Goal: Task Accomplishment & Management: Use online tool/utility

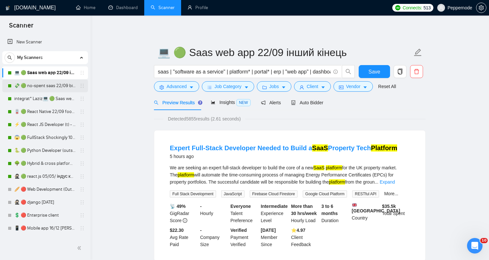
click at [68, 89] on link "💸 🟢 no-spent saas 22/09 bid for free" at bounding box center [45, 85] width 62 height 13
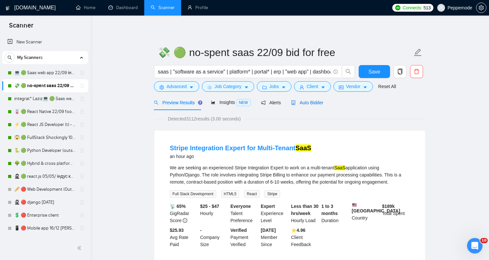
click at [298, 106] on div "Auto Bidder" at bounding box center [307, 102] width 32 height 7
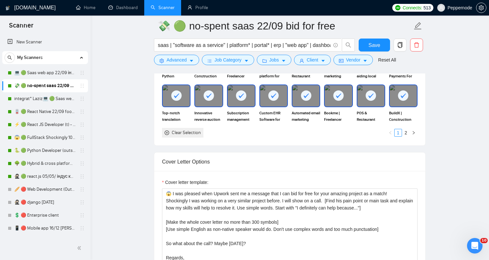
scroll to position [658, 0]
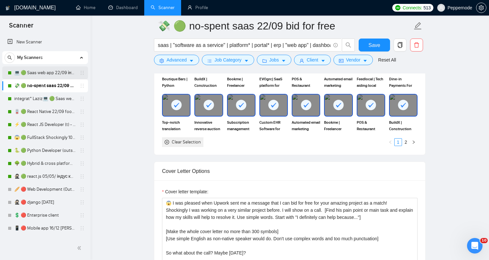
click at [36, 77] on link "💻 🟢 Saas web app 22/09 інший кінець" at bounding box center [45, 72] width 62 height 13
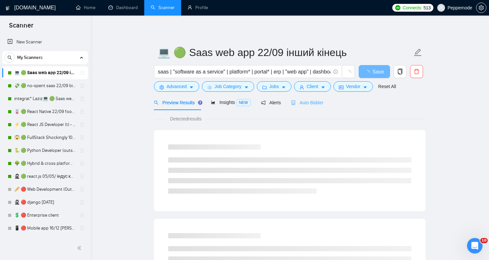
click at [304, 107] on div "Auto Bidder" at bounding box center [307, 102] width 32 height 15
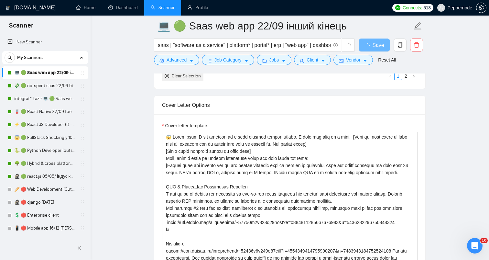
scroll to position [93, 0]
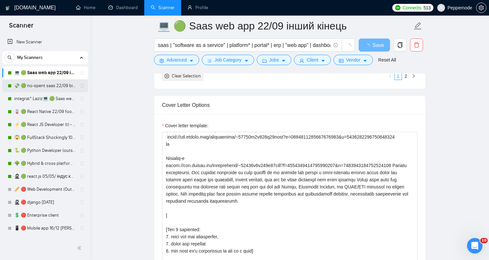
click at [58, 84] on link "💸 🟢 no-spent saas 22/09 bid for free" at bounding box center [45, 85] width 62 height 13
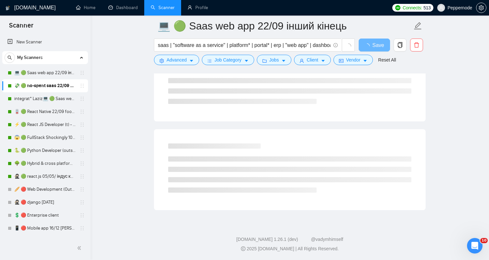
scroll to position [361, 0]
click at [395, 48] on span "copy" at bounding box center [400, 45] width 12 height 6
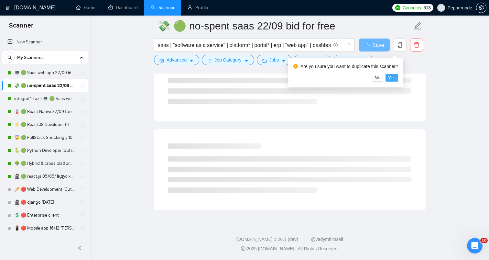
click at [395, 78] on span "Yes" at bounding box center [391, 77] width 7 height 7
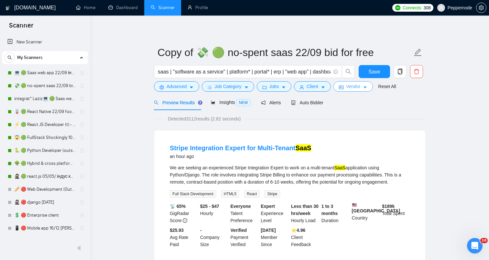
click at [353, 90] on button "Vendor" at bounding box center [353, 86] width 39 height 10
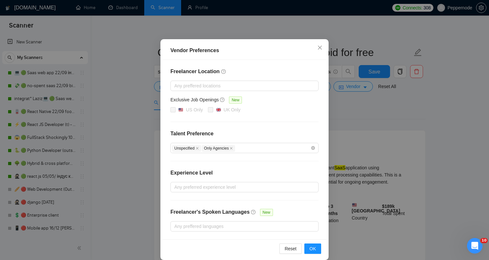
scroll to position [39, 0]
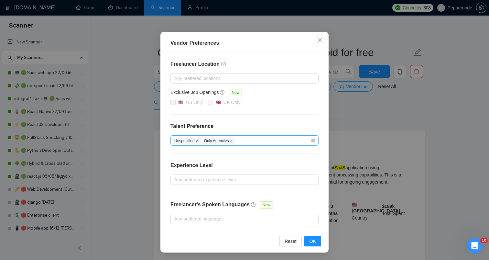
click at [198, 141] on icon "close" at bounding box center [197, 140] width 3 height 3
click at [203, 140] on icon "close" at bounding box center [201, 140] width 3 height 3
click at [408, 117] on div "Vendor Preferences Freelancer Location Any preffered locations Exclusive Job Op…" at bounding box center [244, 130] width 489 height 260
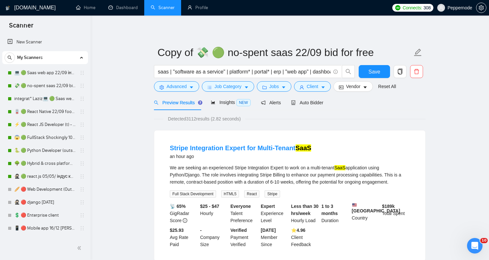
click at [312, 80] on div "saas | "software as a service" | platform* | portal* | erp | "web app" | dashbo…" at bounding box center [255, 73] width 204 height 16
click at [310, 87] on span "Client" at bounding box center [313, 86] width 12 height 7
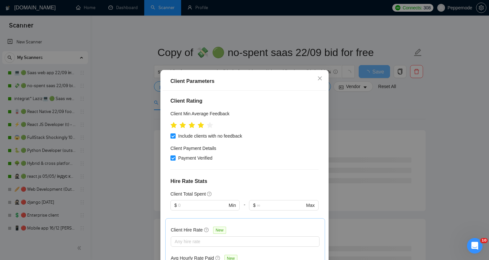
scroll to position [103, 0]
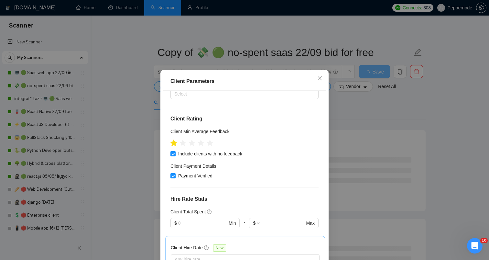
click at [174, 140] on icon "star" at bounding box center [174, 143] width 7 height 6
click at [173, 140] on icon "star" at bounding box center [174, 143] width 7 height 6
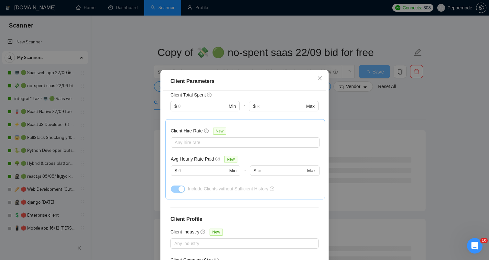
scroll to position [240, 0]
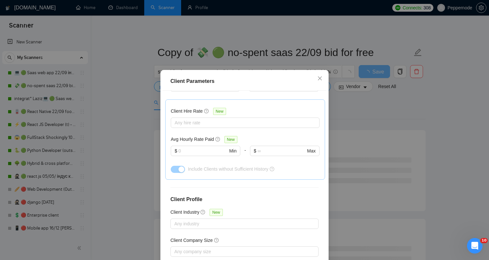
click at [380, 165] on div "Client Parameters Client Location Include Client Countries [GEOGRAPHIC_DATA] [G…" at bounding box center [244, 130] width 489 height 260
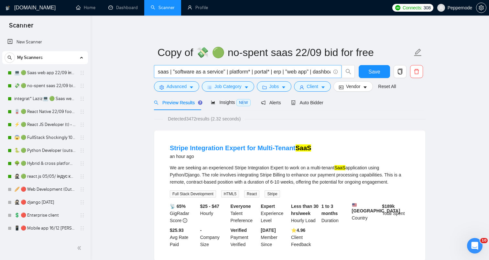
click at [283, 72] on input "saas | "software as a service" | platform* | portal* | erp | "web app" | dashbo…" at bounding box center [244, 72] width 173 height 8
paste input "Software Platform Development for Job and Service Listings"
type input "Software Platform Development for Job and Service Listings"
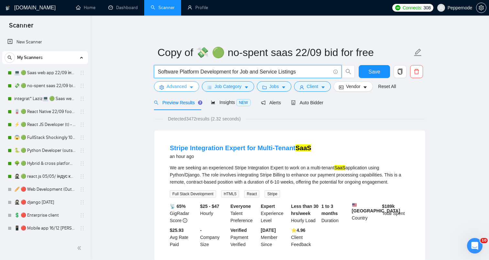
click at [174, 91] on button "Advanced" at bounding box center [176, 86] width 45 height 10
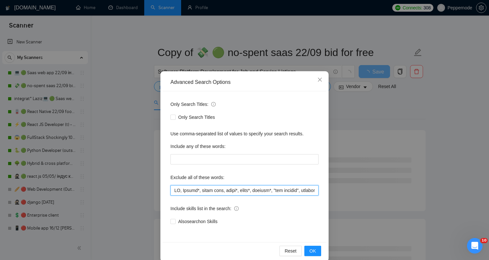
click at [208, 193] on input "text" at bounding box center [245, 190] width 148 height 10
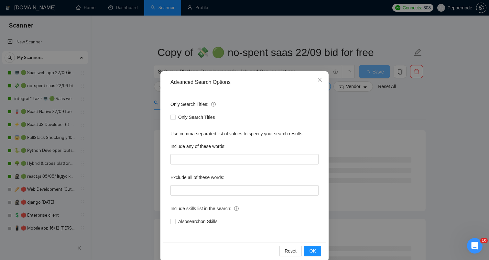
click at [377, 205] on div "Advanced Search Options Only Search Titles: Only Search Titles Use comma-separa…" at bounding box center [244, 130] width 489 height 260
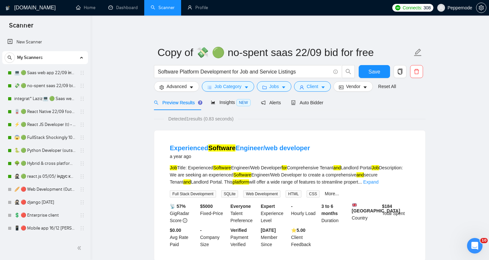
click at [251, 92] on form "Copy of 💸 🟢 no-spent saas 22/09 bid for free Software Platform Development for …" at bounding box center [290, 68] width 272 height 53
click at [242, 88] on span "Job Category" at bounding box center [228, 86] width 27 height 7
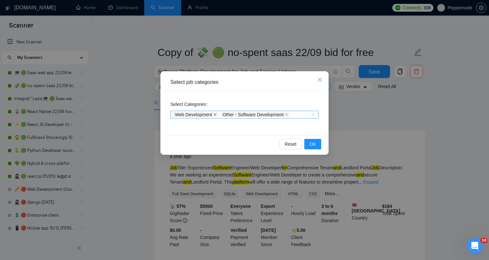
click at [216, 116] on icon "close" at bounding box center [215, 114] width 3 height 3
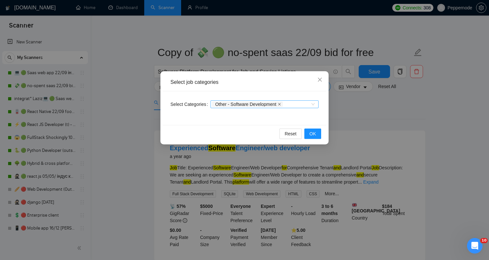
click at [281, 104] on icon "close" at bounding box center [279, 104] width 3 height 3
click at [315, 137] on span "OK" at bounding box center [313, 133] width 6 height 7
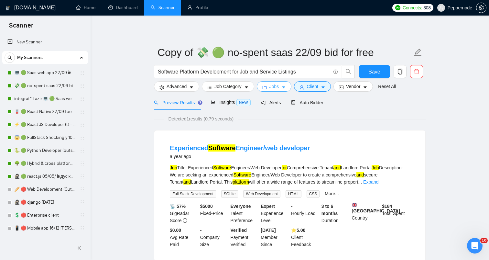
click at [273, 85] on span "Jobs" at bounding box center [275, 86] width 10 height 7
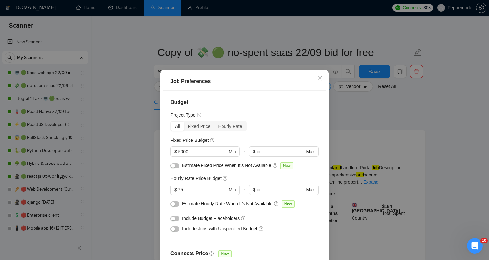
scroll to position [18, 0]
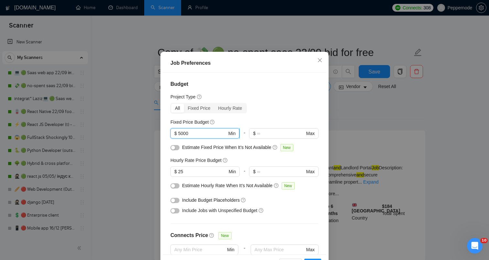
click at [212, 134] on input "5000" at bounding box center [202, 133] width 49 height 7
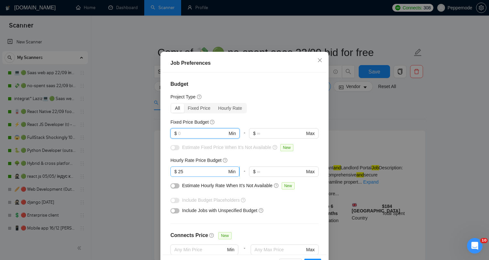
click at [200, 171] on input "25" at bounding box center [202, 171] width 49 height 7
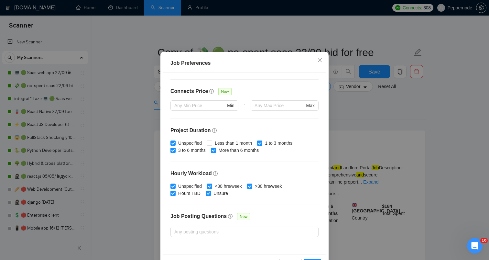
scroll to position [152, 0]
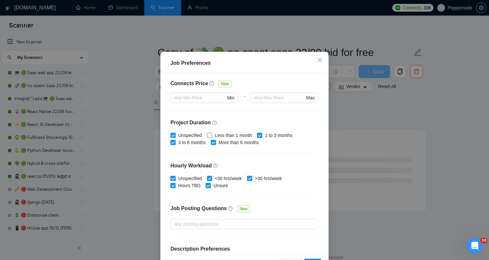
click at [209, 135] on input "Less than 1 month" at bounding box center [209, 135] width 5 height 5
checkbox input "true"
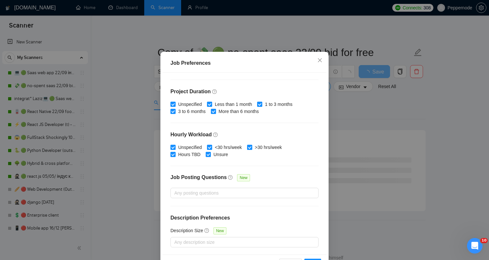
click at [384, 176] on div "Job Preferences Budget Project Type All Fixed Price Hourly Rate Fixed Price Bud…" at bounding box center [244, 130] width 489 height 260
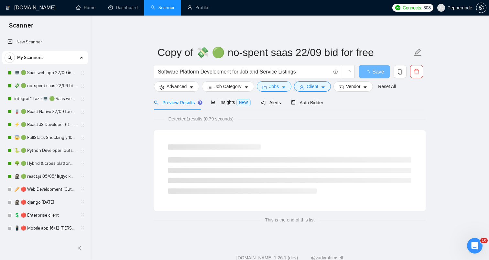
scroll to position [10, 0]
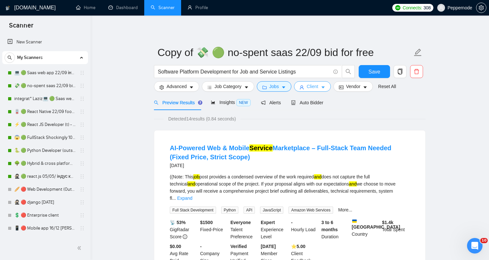
click at [308, 90] on button "Client" at bounding box center [312, 86] width 37 height 10
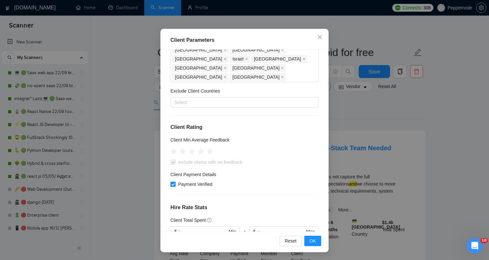
scroll to position [55, 0]
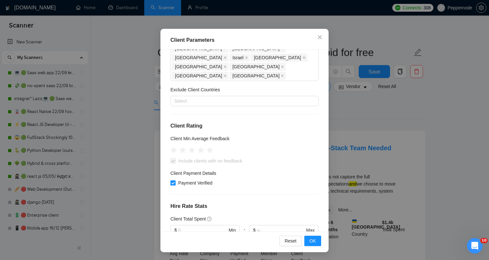
click at [174, 180] on input "Payment Verified" at bounding box center [173, 182] width 5 height 5
checkbox input "false"
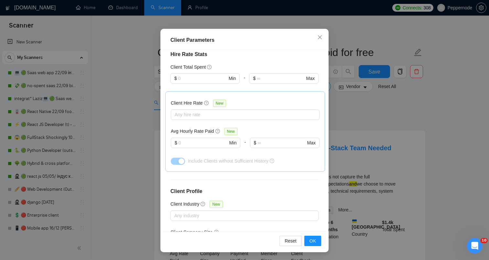
scroll to position [240, 0]
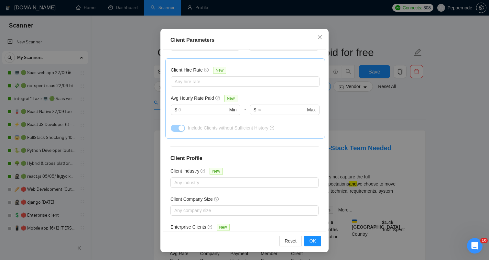
click at [360, 190] on div "Client Parameters Client Location Include Client Countries [GEOGRAPHIC_DATA] [G…" at bounding box center [244, 130] width 489 height 260
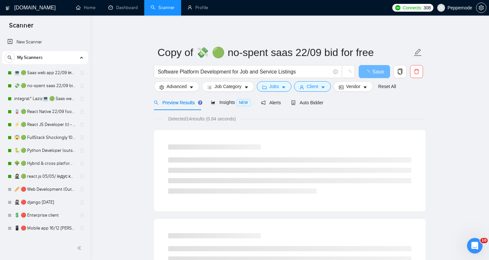
scroll to position [10, 0]
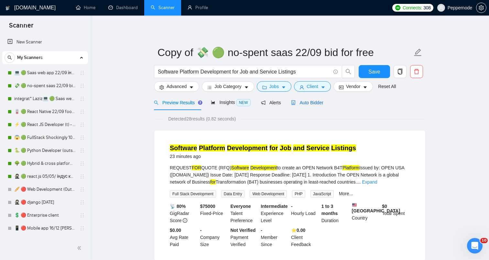
click at [313, 100] on span "Auto Bidder" at bounding box center [307, 102] width 32 height 5
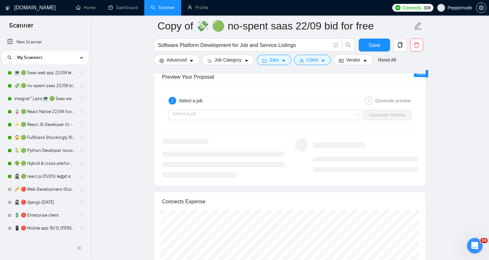
scroll to position [1255, 0]
click at [312, 111] on input "search" at bounding box center [264, 115] width 183 height 10
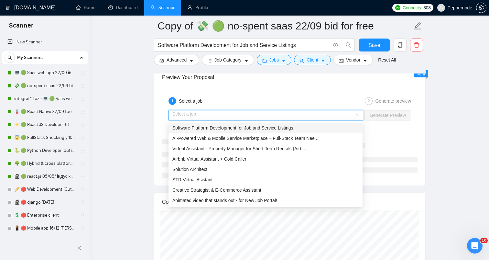
click at [280, 130] on span "Software Platform Development for Job and Service Listings" at bounding box center [233, 127] width 121 height 5
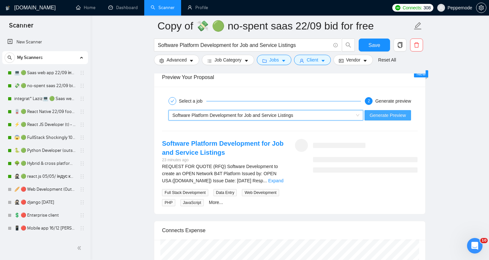
click at [391, 117] on span "Generate Preview" at bounding box center [388, 115] width 36 height 7
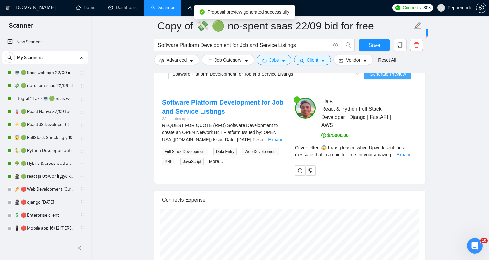
scroll to position [1296, 0]
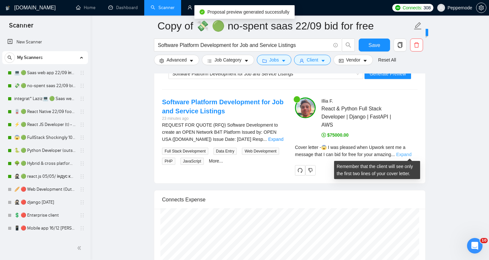
click at [410, 153] on link "Expand" at bounding box center [404, 154] width 15 height 5
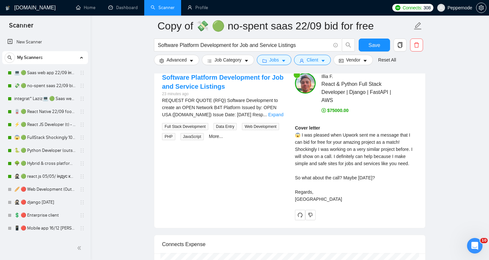
scroll to position [1321, 0]
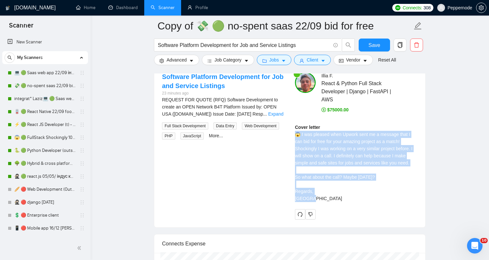
drag, startPoint x: 296, startPoint y: 133, endPoint x: 306, endPoint y: 199, distance: 66.8
click at [306, 199] on div "Cover letter 😱 I was pleased when Upwork sent me a message that I can bid for f…" at bounding box center [356, 163] width 123 height 78
copy div "😱 I was pleased when Upwork sent me a message that I can bid for free for your …"
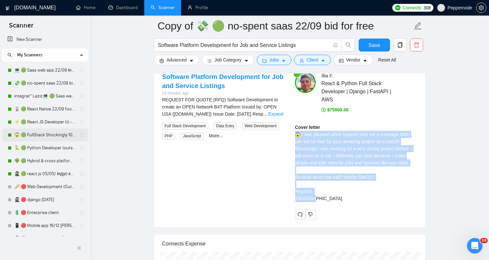
scroll to position [0, 0]
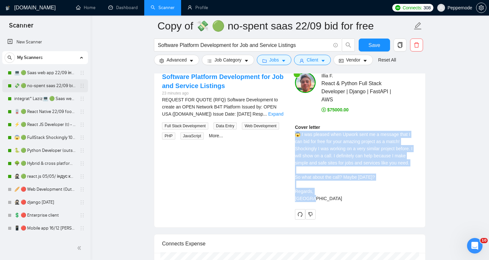
click at [38, 84] on link "💸 🟢 no-spent saas 22/09 bid for free" at bounding box center [45, 85] width 62 height 13
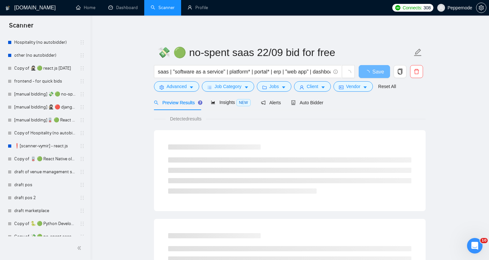
scroll to position [296, 0]
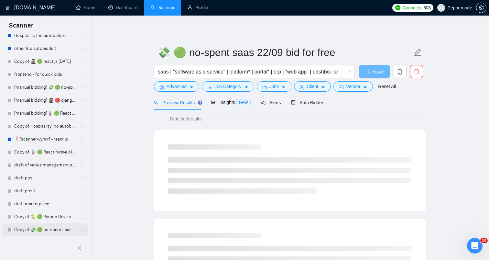
click at [42, 230] on link "Copy of 💸 🟢 no-spent saas 22/09 bid for free" at bounding box center [45, 229] width 62 height 13
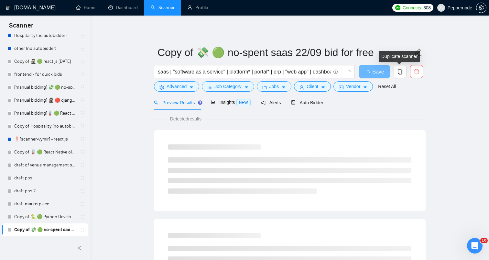
click at [417, 69] on icon "delete" at bounding box center [417, 72] width 6 height 6
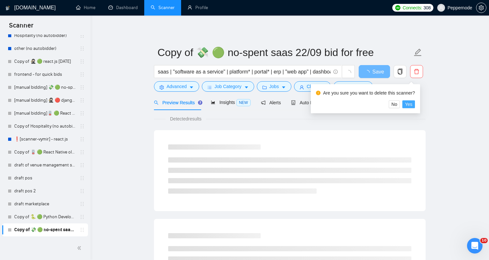
click at [413, 104] on span "Yes" at bounding box center [408, 104] width 7 height 7
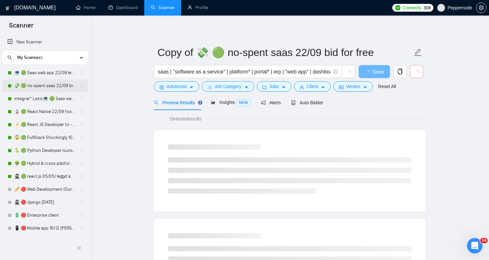
click at [45, 81] on link "💸 🟢 no-spent saas 22/09 bid for free" at bounding box center [45, 85] width 62 height 13
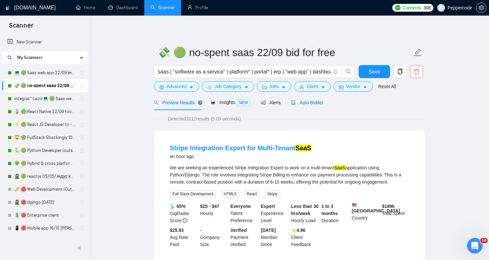
click at [310, 104] on span "Auto Bidder" at bounding box center [307, 102] width 32 height 5
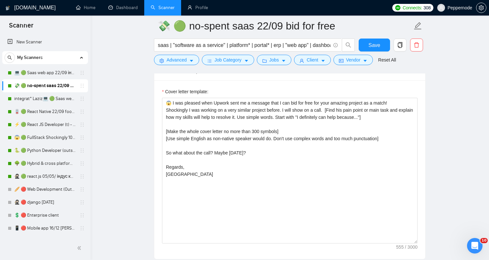
scroll to position [756, 0]
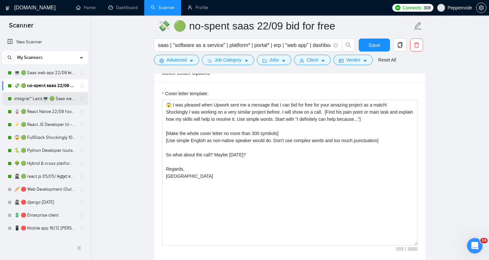
click at [52, 99] on link "integrat* Laziz💻 🟢 Saas web app 3 points 22/09" at bounding box center [45, 98] width 62 height 13
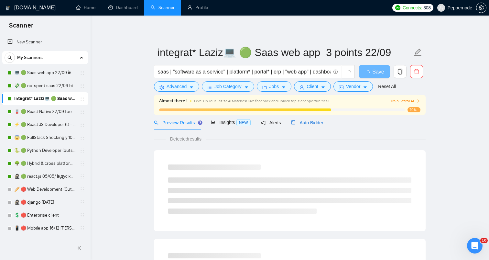
click at [300, 122] on span "Auto Bidder" at bounding box center [307, 122] width 32 height 5
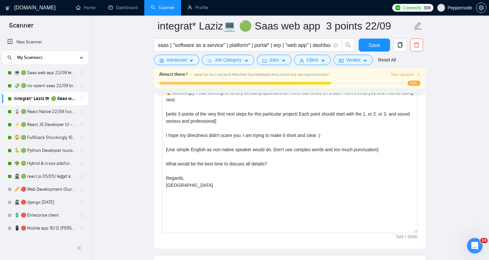
scroll to position [786, 0]
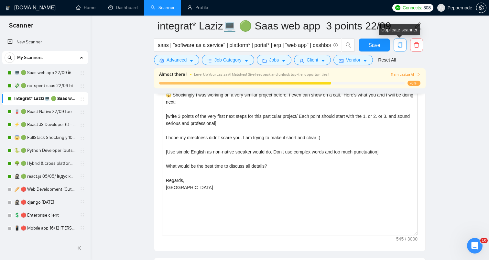
click at [401, 47] on icon "copy" at bounding box center [400, 45] width 5 height 6
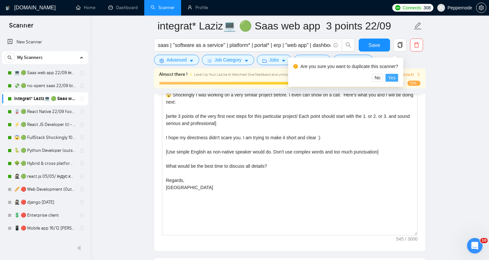
click at [396, 76] on span "Yes" at bounding box center [391, 77] width 7 height 7
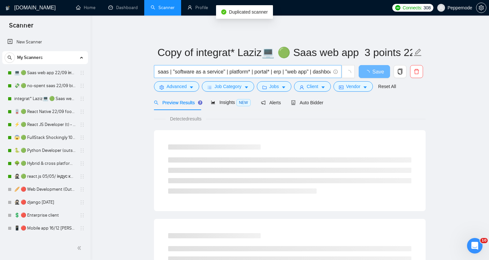
click at [277, 69] on input "saas | "software as a service" | platform* | portal* | erp | "web app" | dashbo…" at bounding box center [244, 72] width 173 height 8
paste input "😱 I was pleased when Upwork sent me a message that I can bid for free for your …"
type input "😱 I was pleased when Upwork sent me a message that I can bid for free for your …"
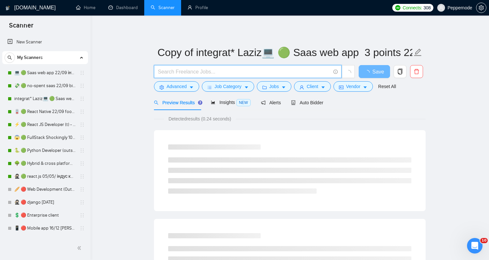
click at [295, 73] on input "text" at bounding box center [244, 72] width 173 height 8
paste input "Software Platform Development for Job and Service Listings"
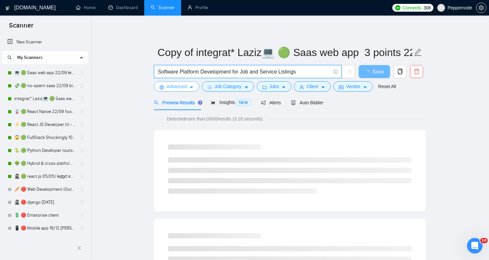
type input "Software Platform Development for Job and Service Listings"
click at [190, 89] on icon "caret-down" at bounding box center [191, 87] width 5 height 5
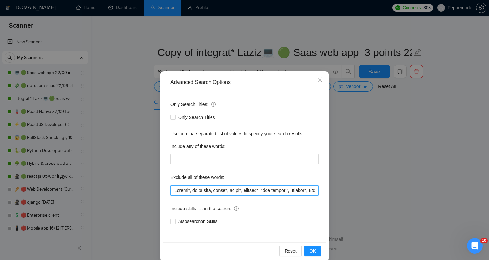
click at [207, 193] on input "text" at bounding box center [245, 190] width 148 height 10
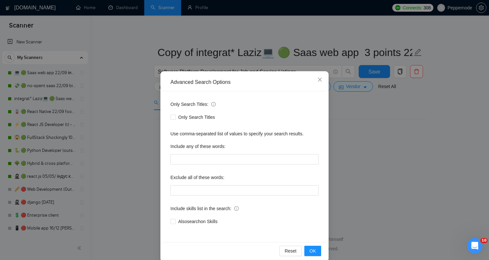
click at [486, 139] on div "Advanced Search Options Only Search Titles: Only Search Titles Use comma-separa…" at bounding box center [244, 130] width 489 height 260
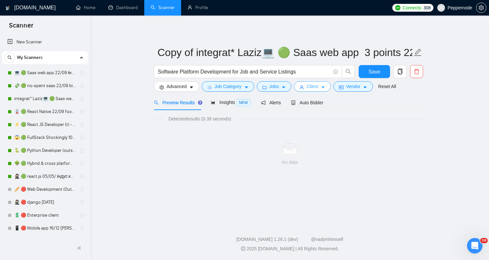
click at [322, 89] on button "Client" at bounding box center [312, 86] width 37 height 10
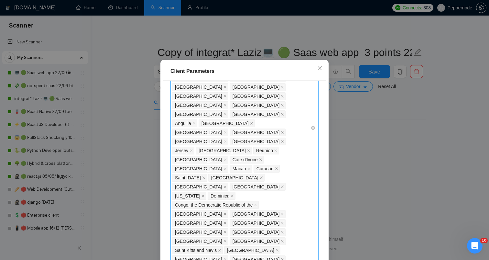
scroll to position [282, 0]
checkbox input "false"
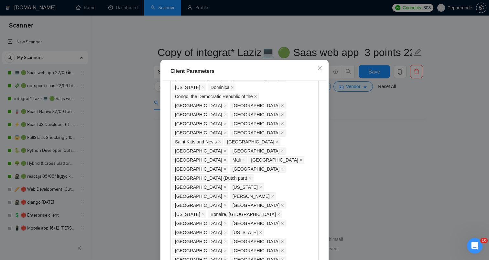
scroll to position [392, 0]
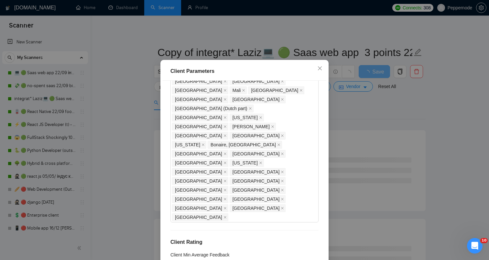
scroll to position [493, 0]
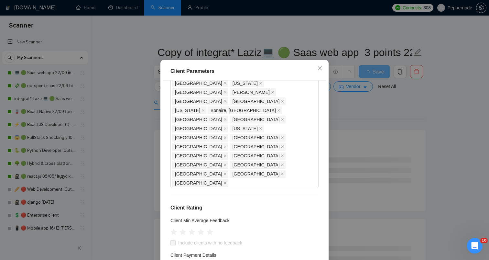
click at [344, 178] on div "Client Parameters Client Location Include Client Countries Select Exclude Clien…" at bounding box center [244, 130] width 489 height 260
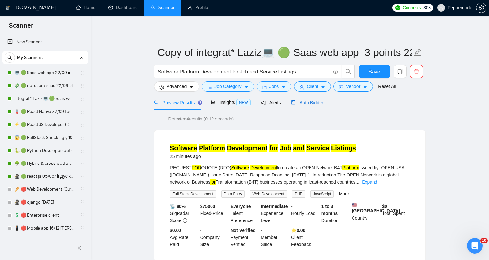
click at [296, 99] on div "Auto Bidder" at bounding box center [307, 102] width 32 height 7
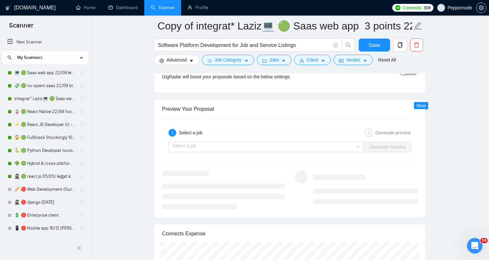
scroll to position [1241, 0]
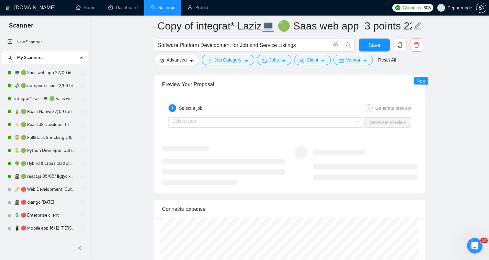
click at [323, 127] on div "Select a job Generate Preview" at bounding box center [290, 123] width 257 height 16
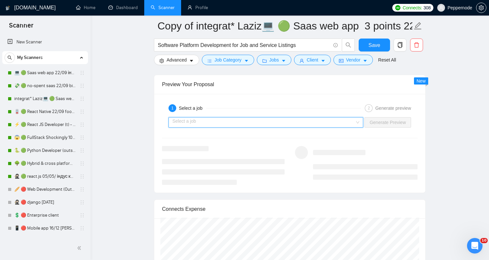
click at [311, 124] on input "search" at bounding box center [264, 123] width 183 height 10
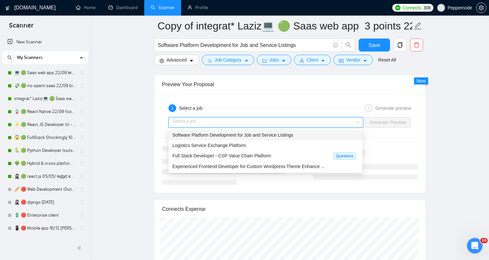
click at [286, 131] on div "Software Platform Development for Job and Service Listings" at bounding box center [266, 134] width 186 height 7
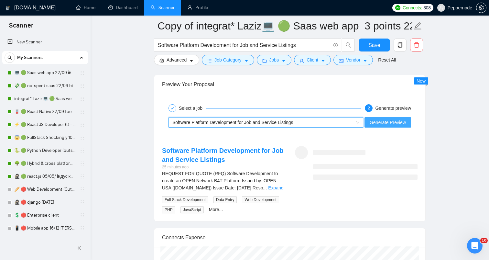
click at [393, 121] on span "Generate Preview" at bounding box center [388, 122] width 36 height 7
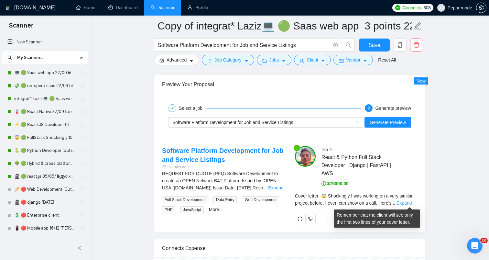
click at [408, 205] on link "Expand" at bounding box center [404, 202] width 15 height 5
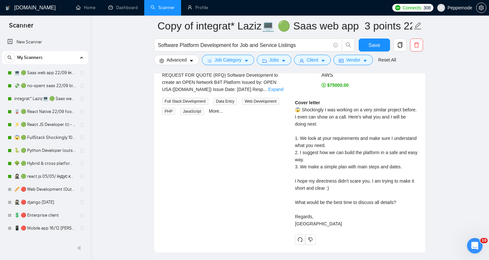
scroll to position [1340, 0]
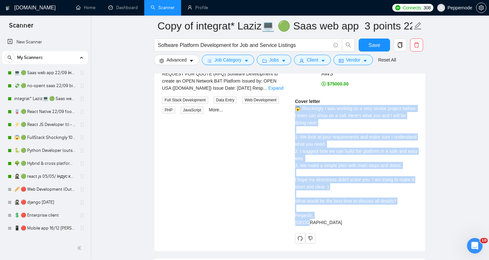
drag, startPoint x: 294, startPoint y: 110, endPoint x: 346, endPoint y: 223, distance: 124.3
click at [346, 223] on div "[PERSON_NAME] React & Python Full Stack Developer | Django | FastAPI | AWS $750…" at bounding box center [356, 144] width 133 height 197
copy div "😱 Shockingly I was working on a very similar project before. I even can show on…"
click at [417, 47] on icon "delete" at bounding box center [416, 44] width 5 height 5
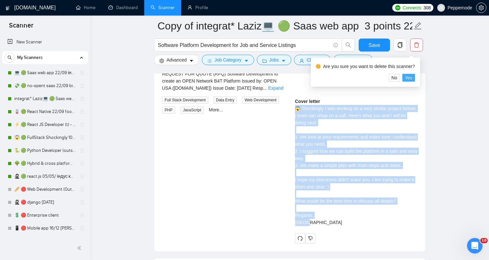
click at [412, 79] on span "Yes" at bounding box center [408, 77] width 7 height 7
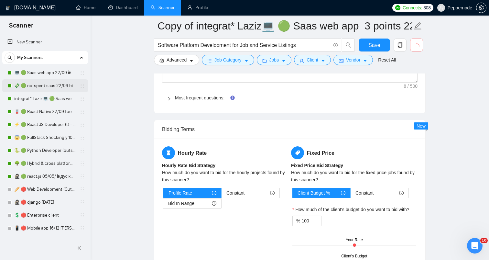
scroll to position [959, 0]
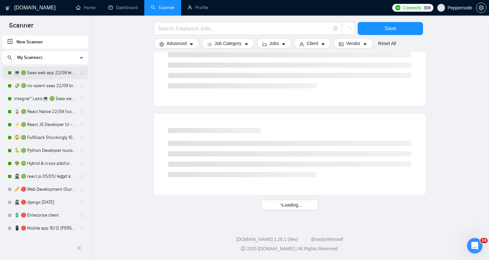
scroll to position [361, 0]
click at [43, 70] on link "💻 🟢 Saas web app 22/09 інший кінець" at bounding box center [45, 72] width 62 height 13
